Goal: Information Seeking & Learning: Understand process/instructions

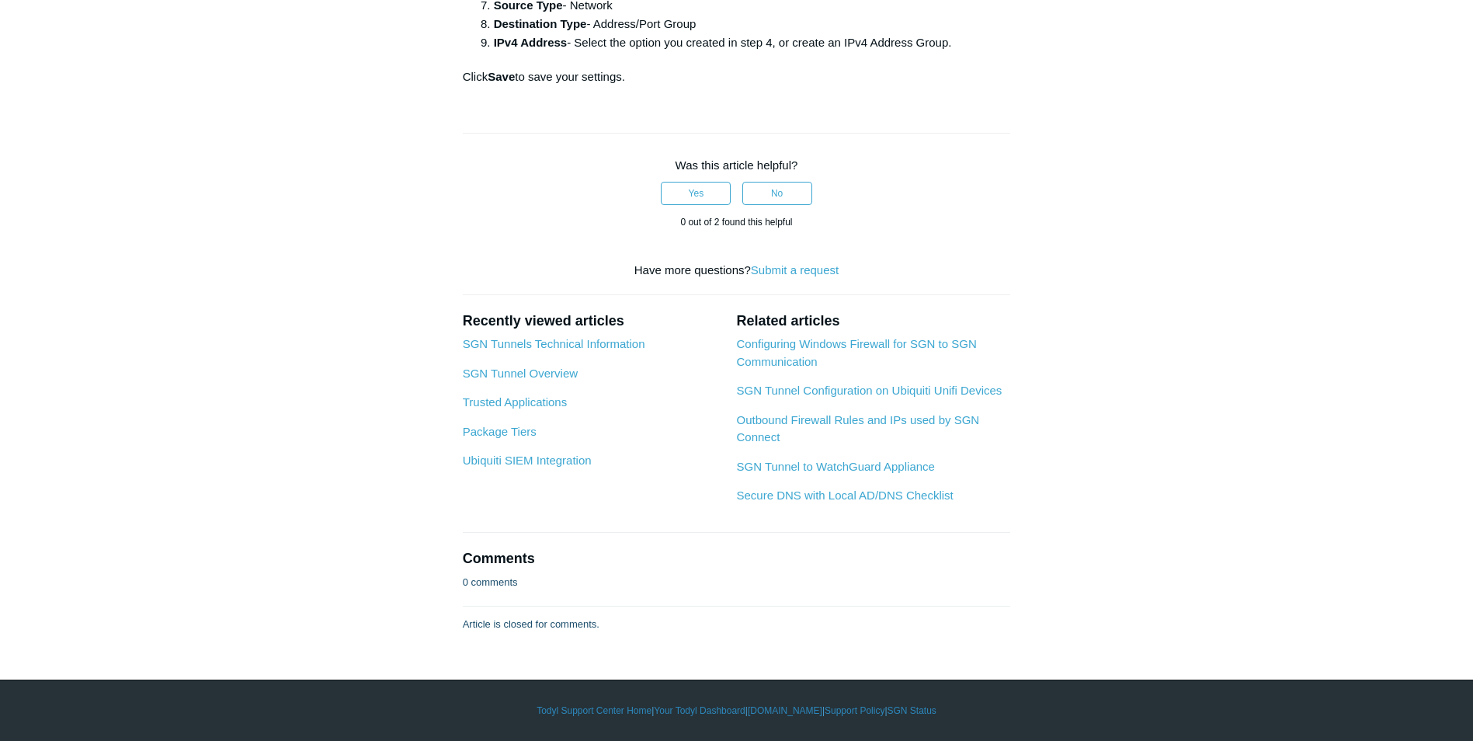
scroll to position [3961, 0]
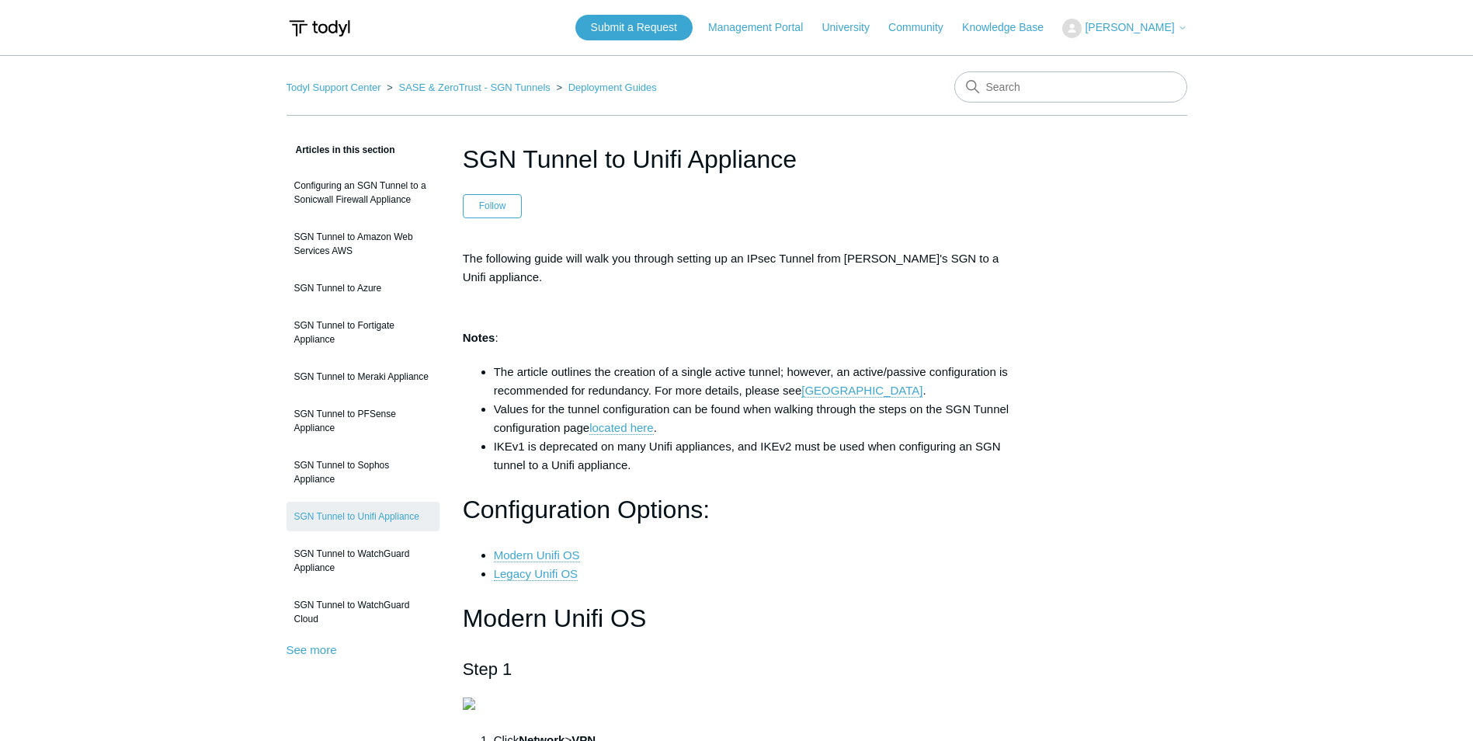
scroll to position [7922, 0]
